Goal: Information Seeking & Learning: Learn about a topic

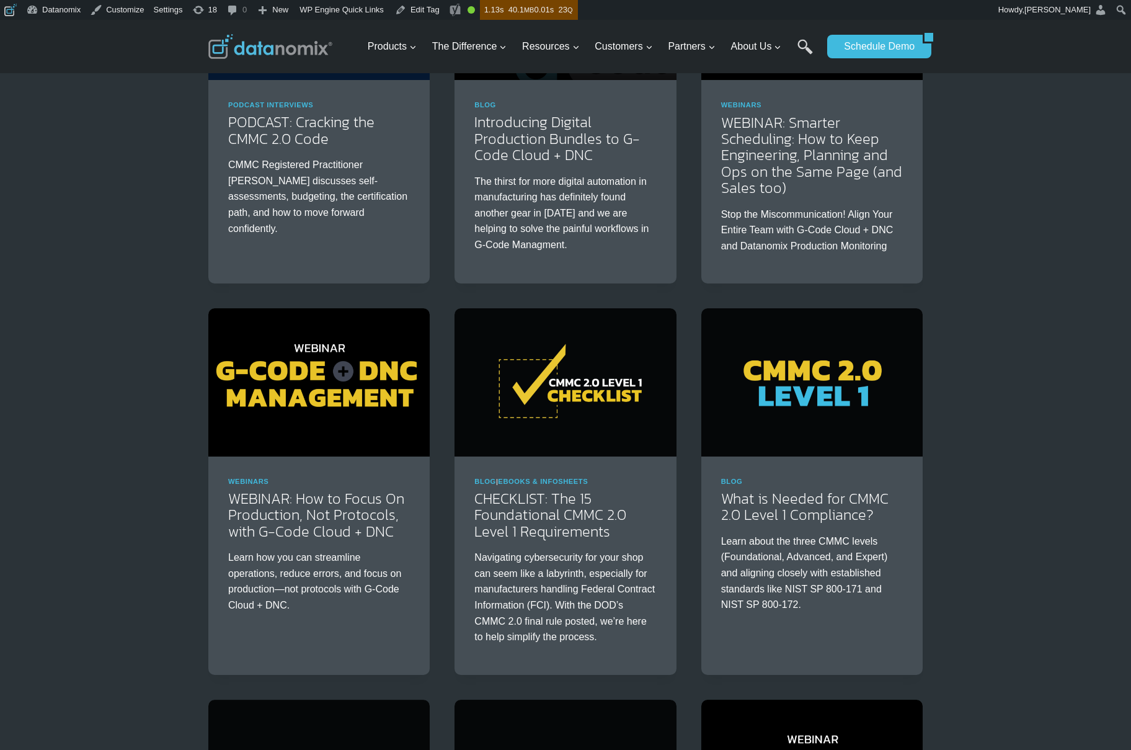
scroll to position [326, 0]
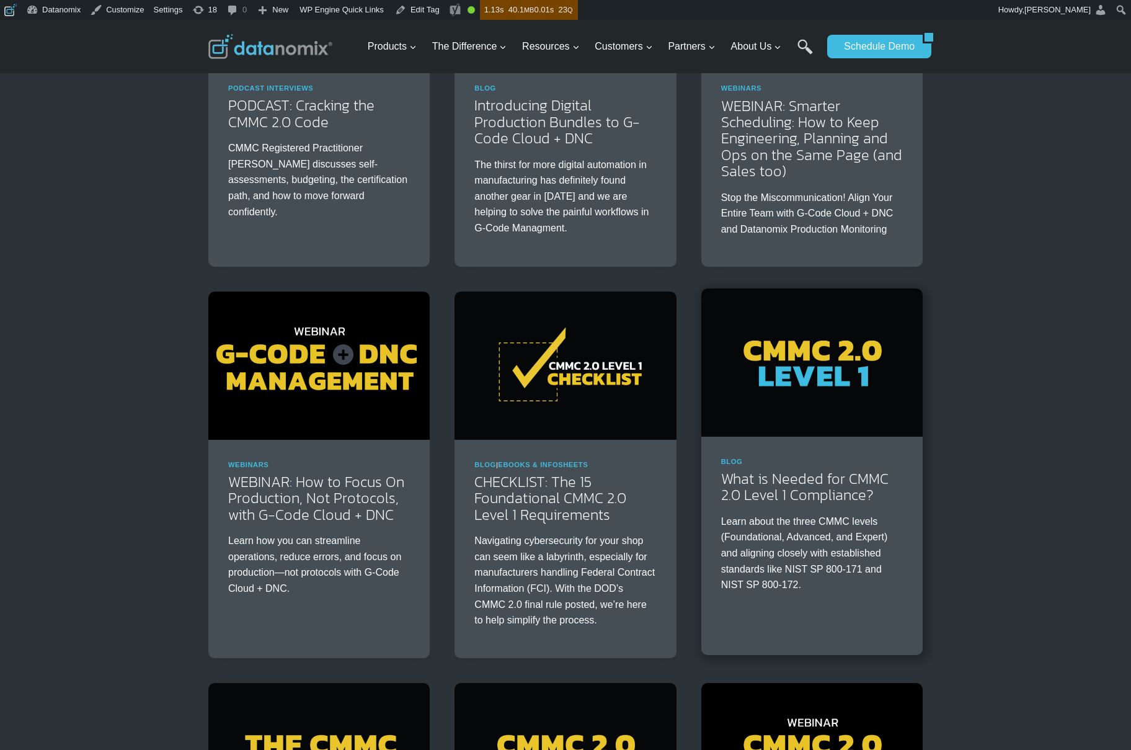
click at [840, 384] on img at bounding box center [811, 362] width 221 height 148
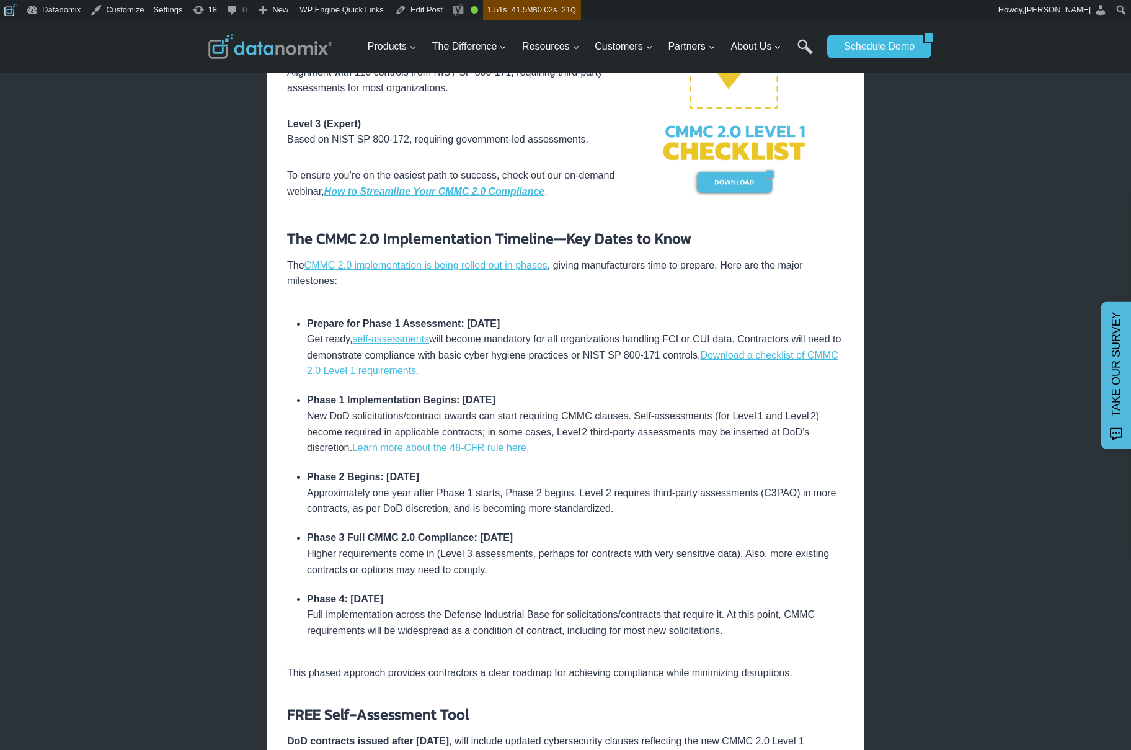
scroll to position [592, 0]
drag, startPoint x: 305, startPoint y: 399, endPoint x: 387, endPoint y: 400, distance: 81.9
click at [387, 400] on ul "Prepare for Phase 1 Assessment: January 2025 Get ready, self-assessments will b…" at bounding box center [565, 476] width 557 height 336
click at [569, 344] on li "Prepare for Phase 1 Assessment: January 2025 Get ready, self-assessments will b…" at bounding box center [575, 346] width 537 height 77
click at [556, 412] on li "Phase 1 Implementation Begins: November 10, 2025 New DoD solicitations/contract…" at bounding box center [575, 423] width 537 height 77
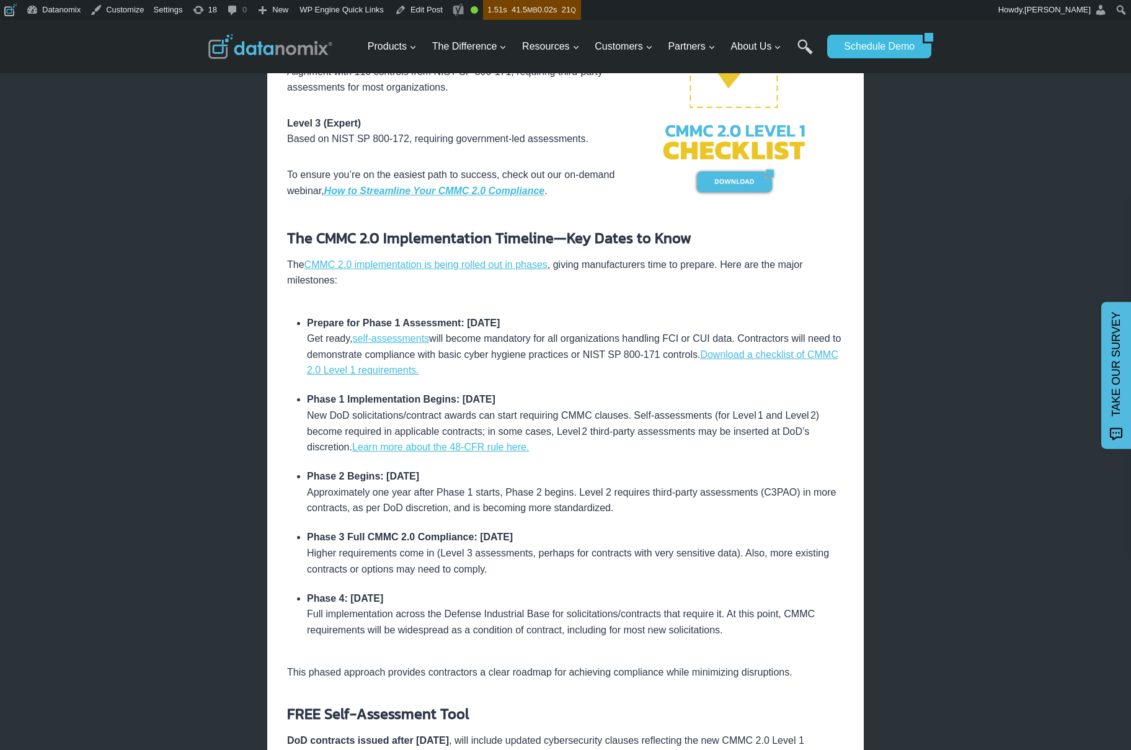
click at [550, 494] on li "Phase 2 Begins: November 10, 2026 Approximately one year after Phase 1 starts, …" at bounding box center [575, 491] width 537 height 61
click at [566, 490] on li "Phase 2 Begins: November 10, 2026 Approximately one year after Phase 1 starts, …" at bounding box center [575, 491] width 537 height 61
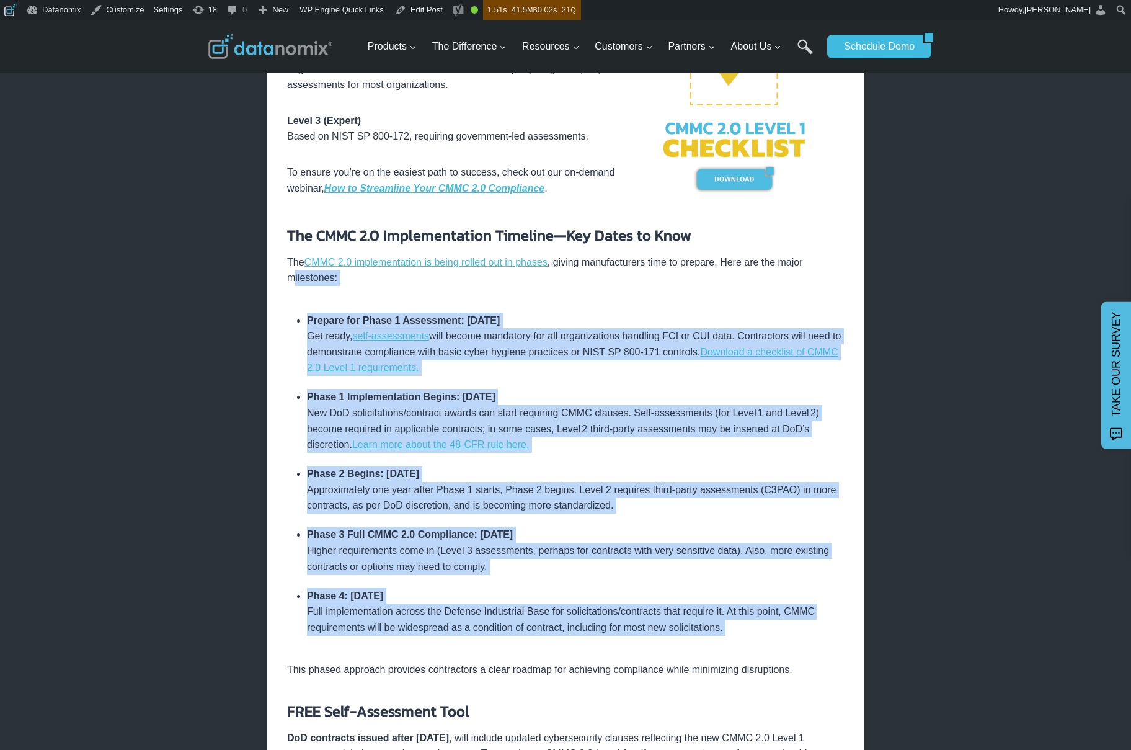
drag, startPoint x: 293, startPoint y: 282, endPoint x: 708, endPoint y: 654, distance: 557.3
click at [708, 654] on div "The Cybersecurity Maturity Model Certification (CMMC) was created by the U.S. D…" at bounding box center [565, 552] width 557 height 1521
click at [701, 647] on div "The Cybersecurity Maturity Model Certification (CMMC) was created by the U.S. D…" at bounding box center [565, 552] width 557 height 1521
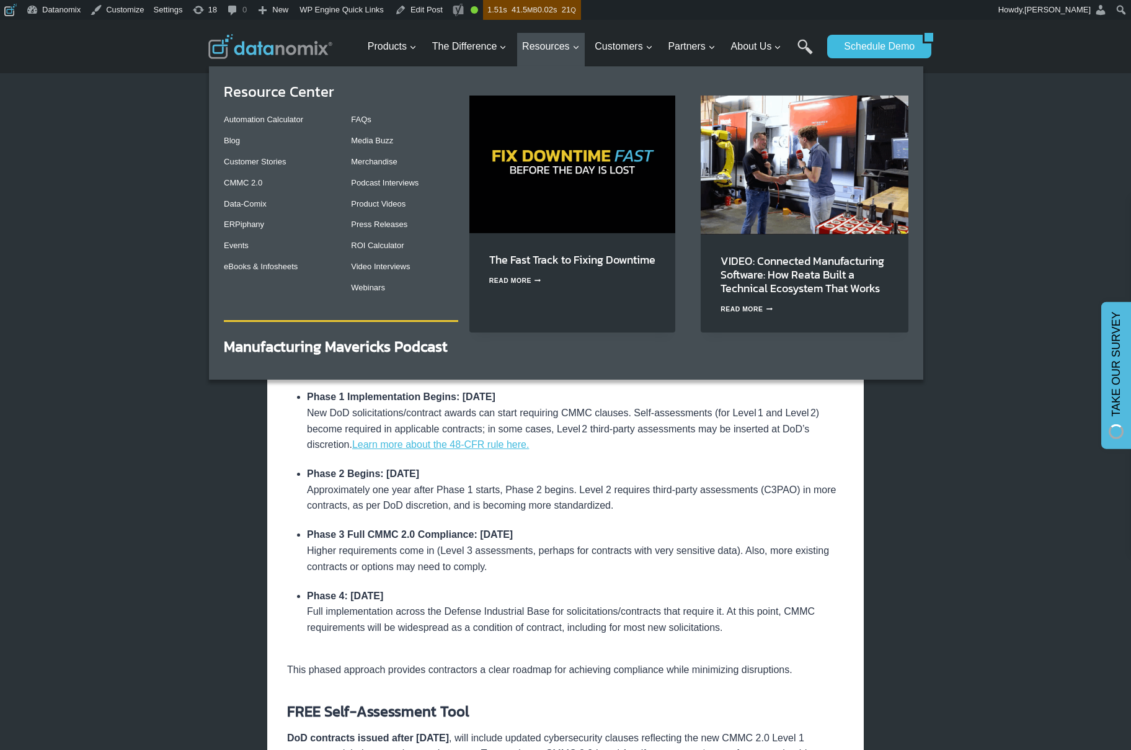
click at [542, 179] on img "Primary Navigation" at bounding box center [572, 164] width 206 height 137
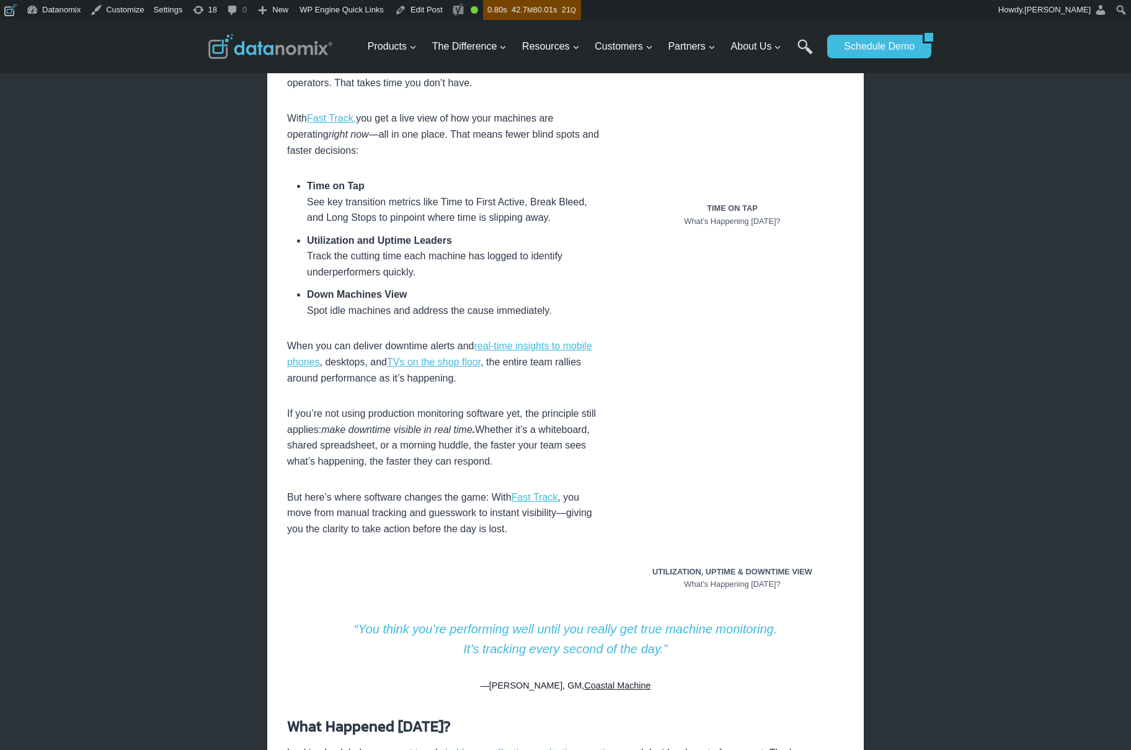
scroll to position [684, 0]
click at [804, 595] on figure "UTILIZATION, UPTIME & DOWNTIME VIEW What’s Happening Today?" at bounding box center [732, 467] width 223 height 260
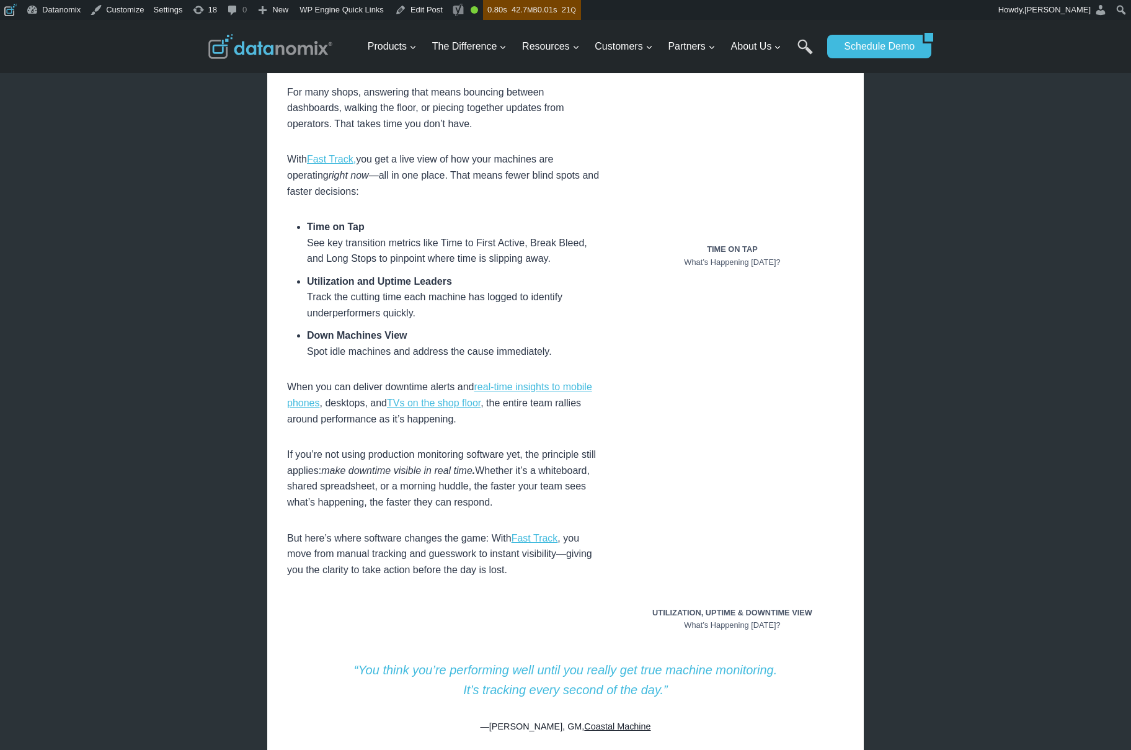
scroll to position [631, 0]
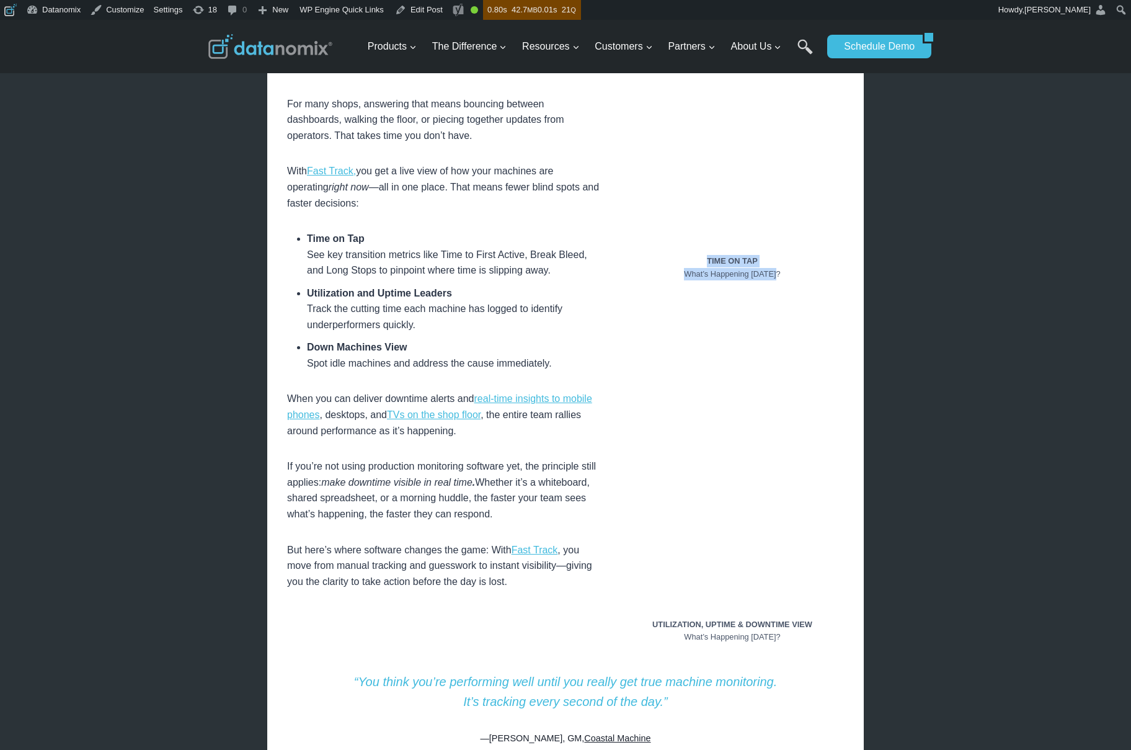
drag, startPoint x: 794, startPoint y: 269, endPoint x: 677, endPoint y: 265, distance: 117.2
click at [677, 265] on figcaption "TIME ON TAP What’s Happening Today?" at bounding box center [732, 267] width 223 height 25
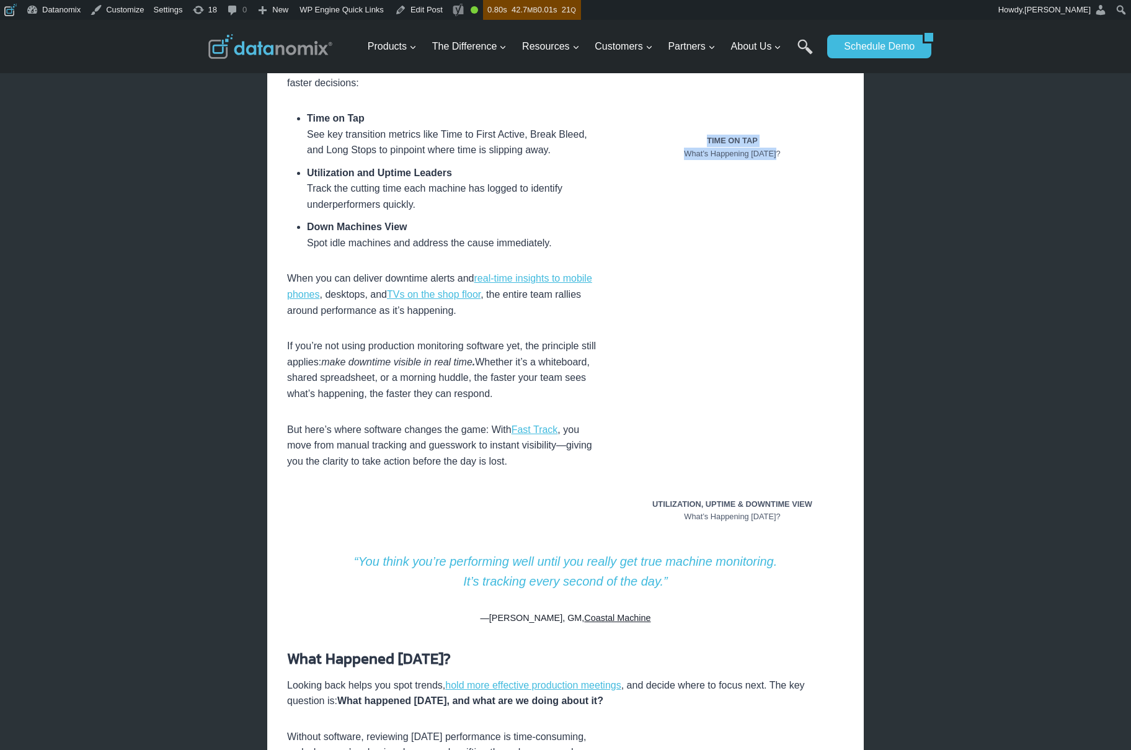
scroll to position [413, 0]
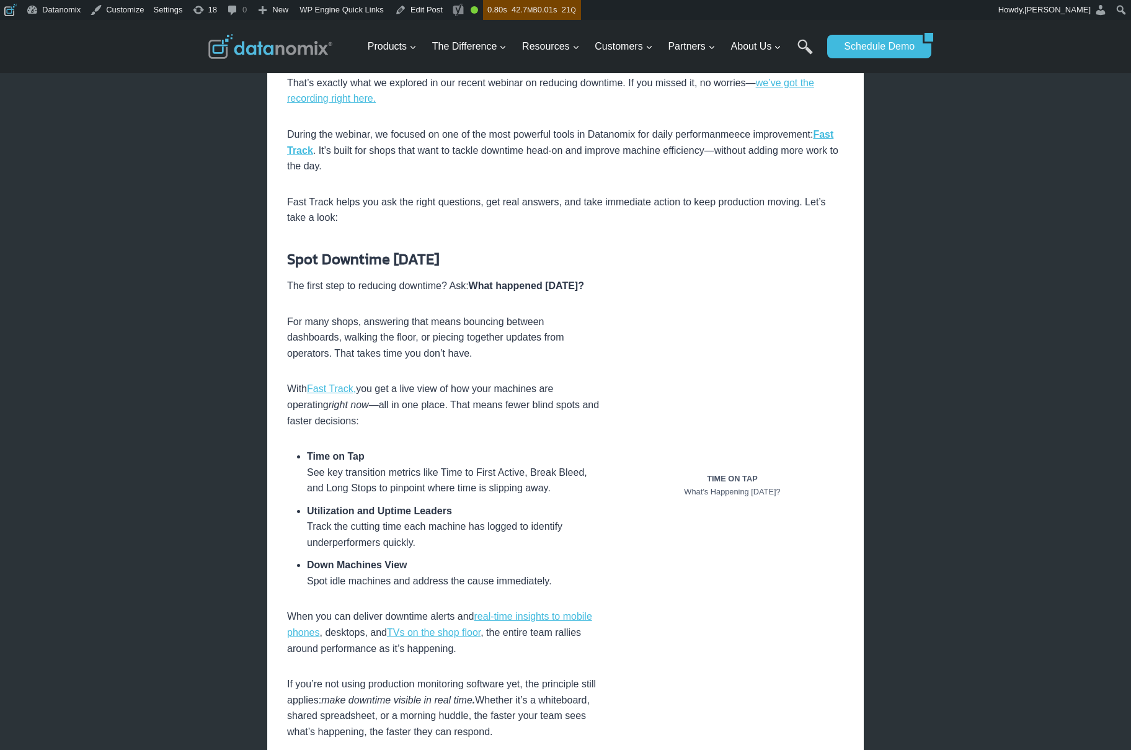
click at [801, 513] on li "Utilization and Uptime Leaders Track the cutting time each machine has logged t…" at bounding box center [575, 526] width 537 height 61
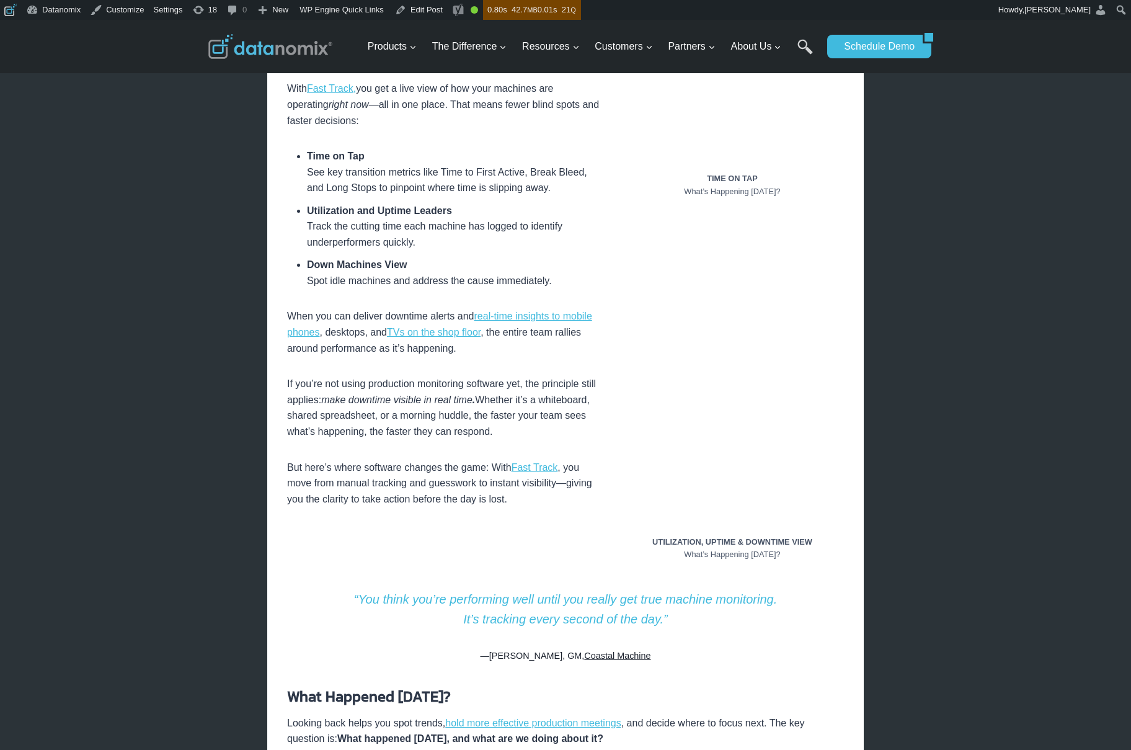
click at [693, 552] on figcaption "UTILIZATION, UPTIME & DOWNTIME VIEW What’s Happening Today?" at bounding box center [732, 548] width 223 height 25
drag, startPoint x: 645, startPoint y: 542, endPoint x: 824, endPoint y: 545, distance: 178.6
click at [824, 545] on figcaption "UTILIZATION, UPTIME & DOWNTIME VIEW What’s Happening Today?" at bounding box center [732, 548] width 223 height 25
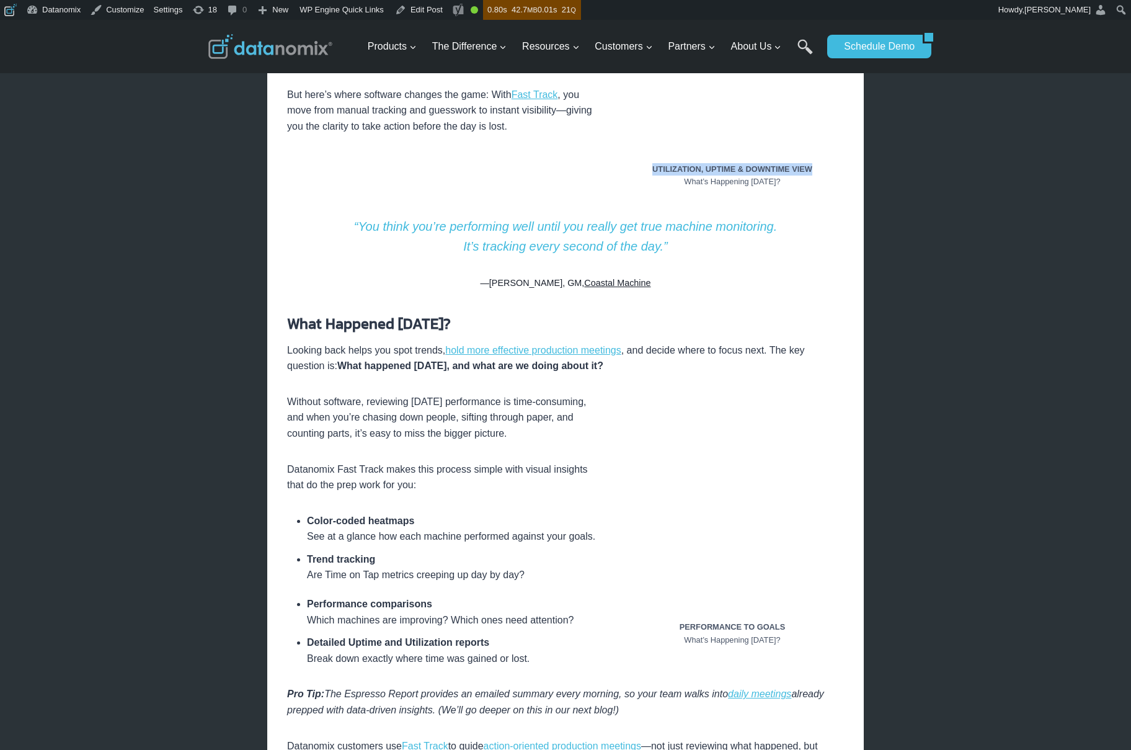
scroll to position [1294, 0]
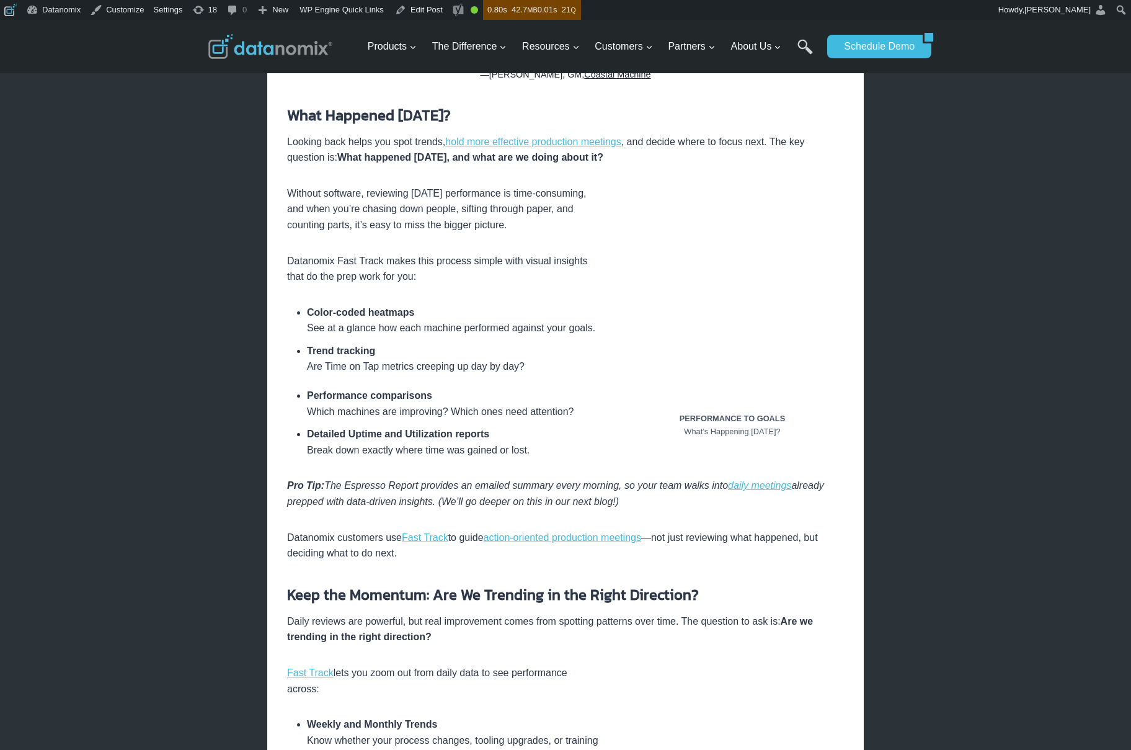
click at [696, 448] on li "Detailed Uptime and Utilization reports Break down exactly where time was gaine…" at bounding box center [575, 442] width 537 height 32
drag, startPoint x: 667, startPoint y: 416, endPoint x: 805, endPoint y: 432, distance: 139.3
click at [805, 432] on figcaption "PERFORMANCE TO GOALS What’s Happening Yesterday?" at bounding box center [732, 424] width 223 height 25
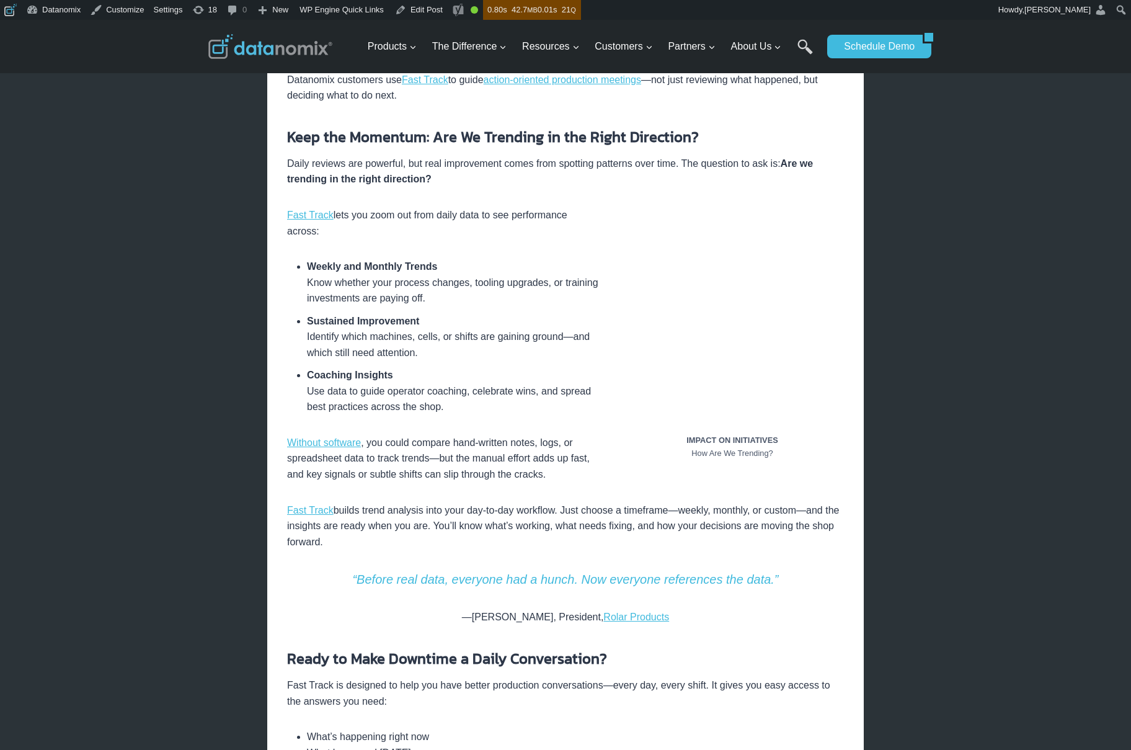
scroll to position [1735, 0]
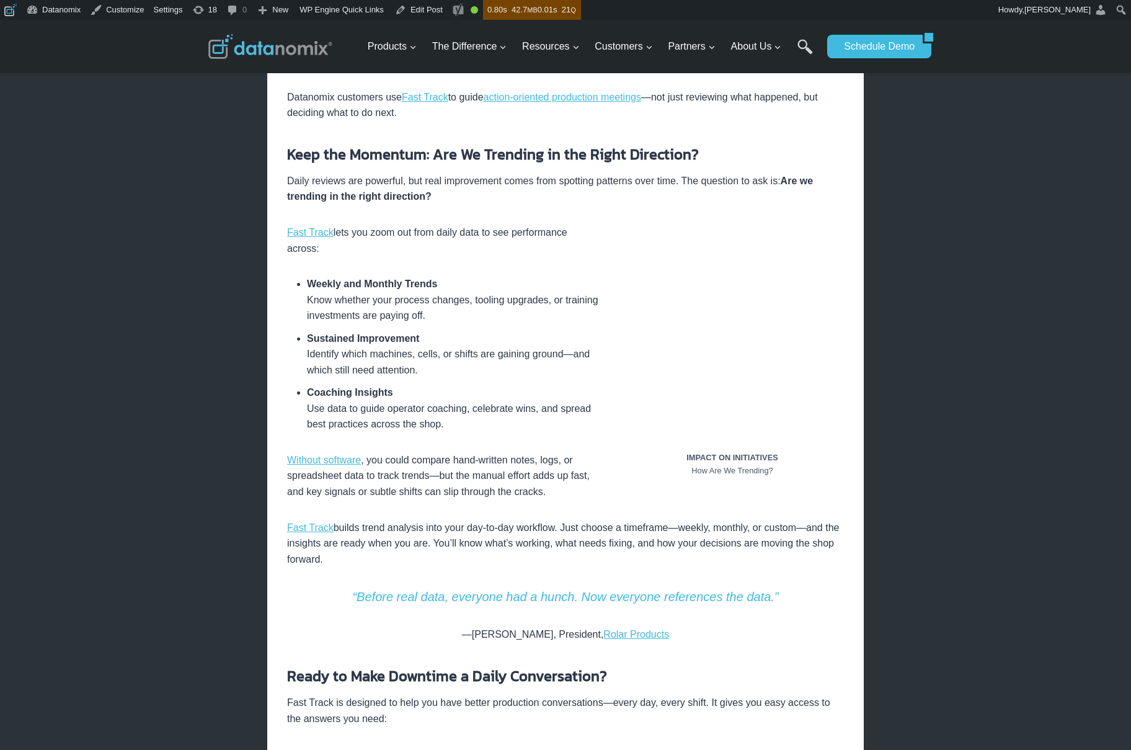
click at [693, 471] on figcaption "IMPACT ON INITIATIVES How Are We Trending?" at bounding box center [732, 463] width 223 height 25
drag, startPoint x: 691, startPoint y: 456, endPoint x: 794, endPoint y: 473, distance: 104.9
click at [794, 473] on figure "IMPACT ON INITIATIVES How Are We Trending?" at bounding box center [732, 354] width 223 height 260
click at [794, 473] on figcaption "IMPACT ON INITIATIVES How Are We Trending?" at bounding box center [732, 463] width 223 height 25
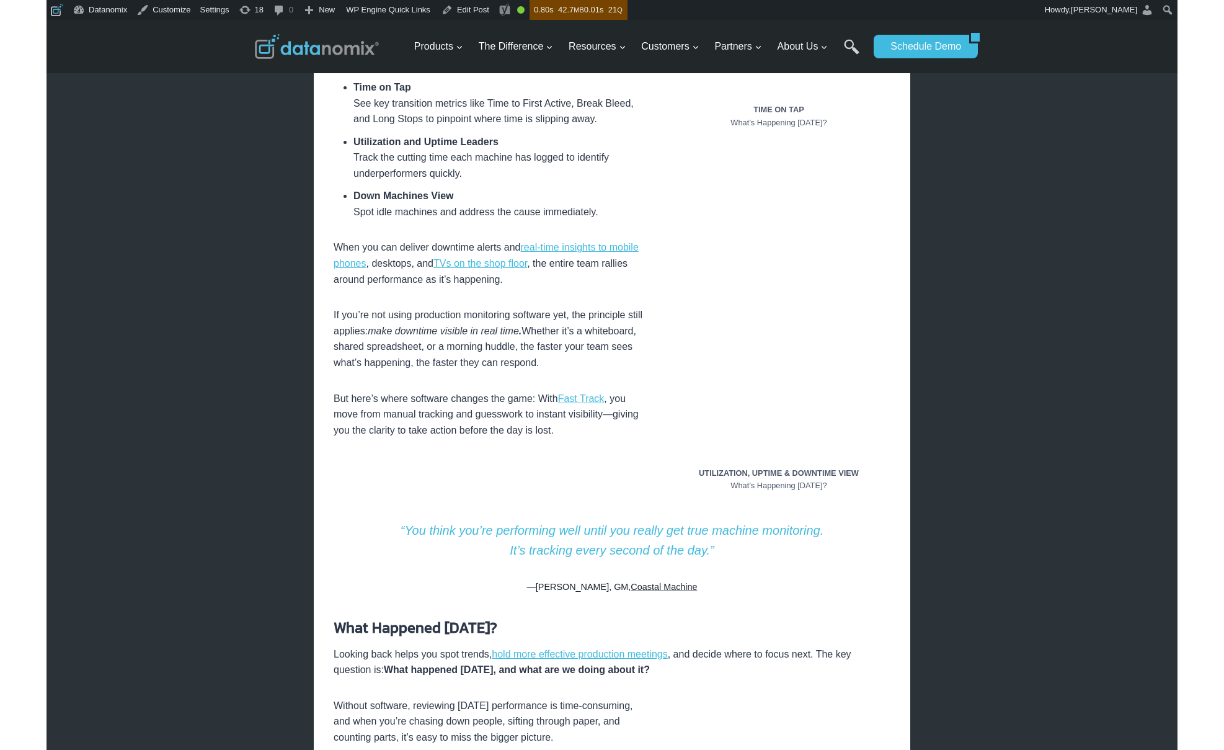
scroll to position [791, 0]
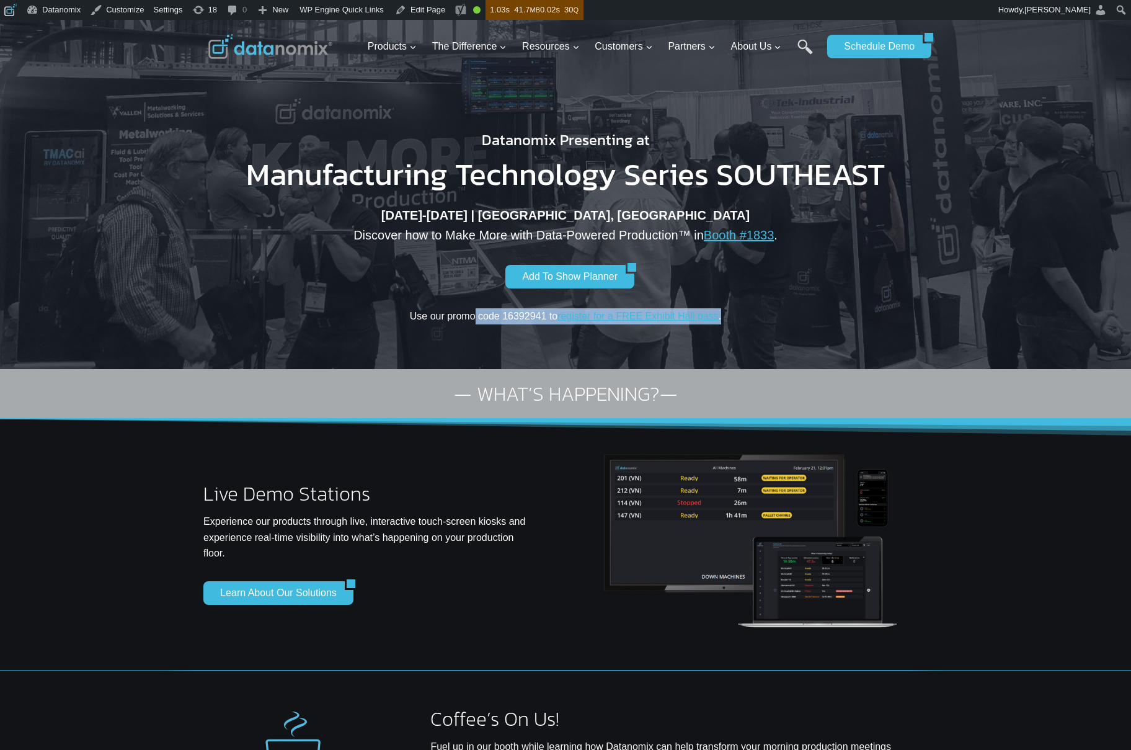
drag, startPoint x: 473, startPoint y: 324, endPoint x: 735, endPoint y: 330, distance: 262.4
click at [727, 325] on div "Datanomix Presenting at Manufacturing Technology Series SOUTHEAST October 21-23…" at bounding box center [565, 195] width 744 height 290
click at [892, 334] on div "Datanomix Presenting at Manufacturing Technology Series SOUTHEAST October 21-23…" at bounding box center [565, 195] width 744 height 290
